Goal: Task Accomplishment & Management: Manage account settings

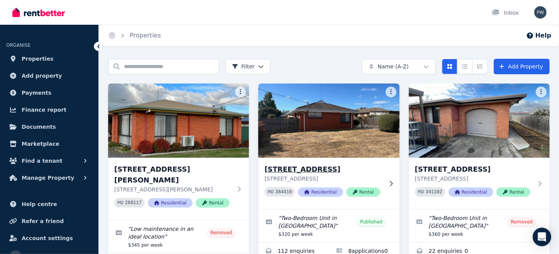
click at [310, 123] on img at bounding box center [329, 120] width 148 height 78
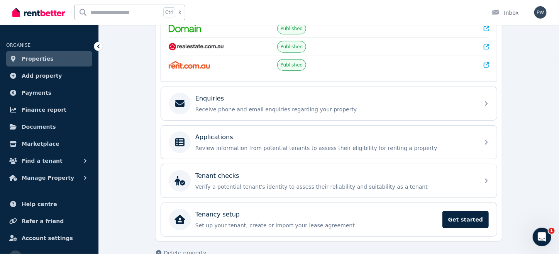
scroll to position [203, 0]
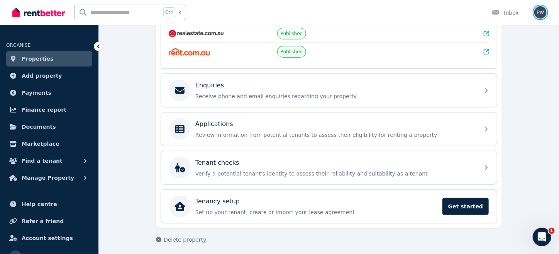
click at [539, 12] on img "button" at bounding box center [540, 12] width 12 height 12
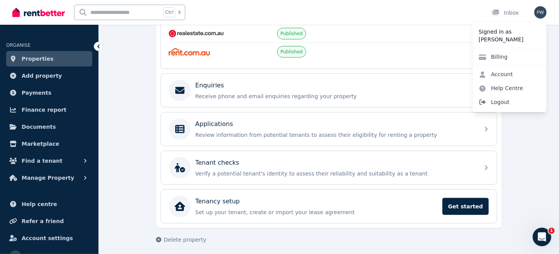
click at [502, 102] on span "Logout" at bounding box center [509, 102] width 74 height 14
